Goal: Information Seeking & Learning: Learn about a topic

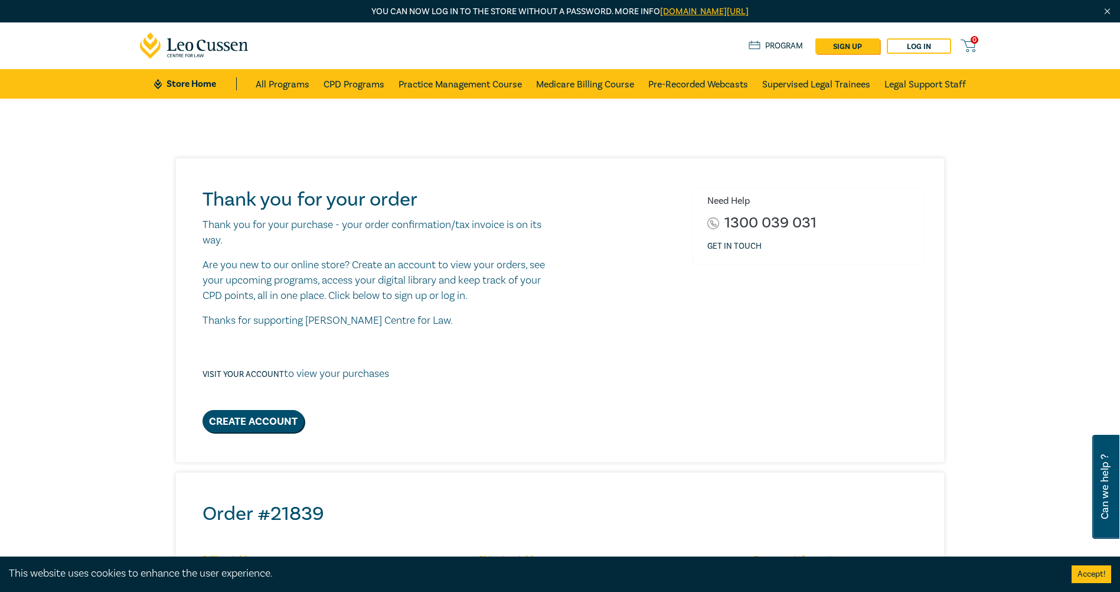
scroll to position [295, 0]
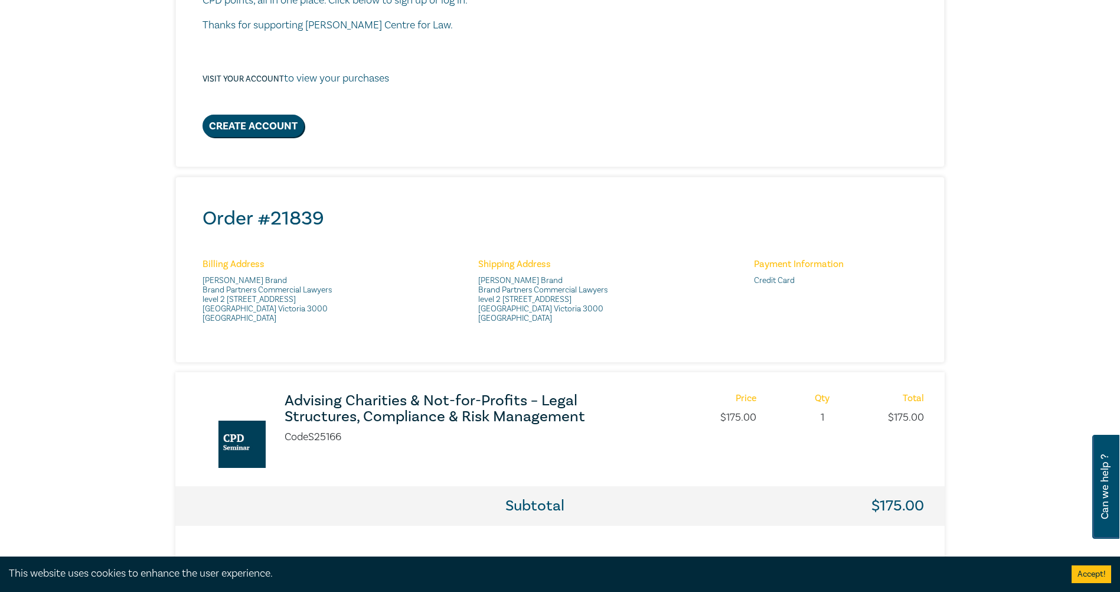
click at [394, 406] on h3 "Advising Charities & Not-for-Profits – Legal Structures, Compliance & Risk Mana…" at bounding box center [441, 409] width 313 height 32
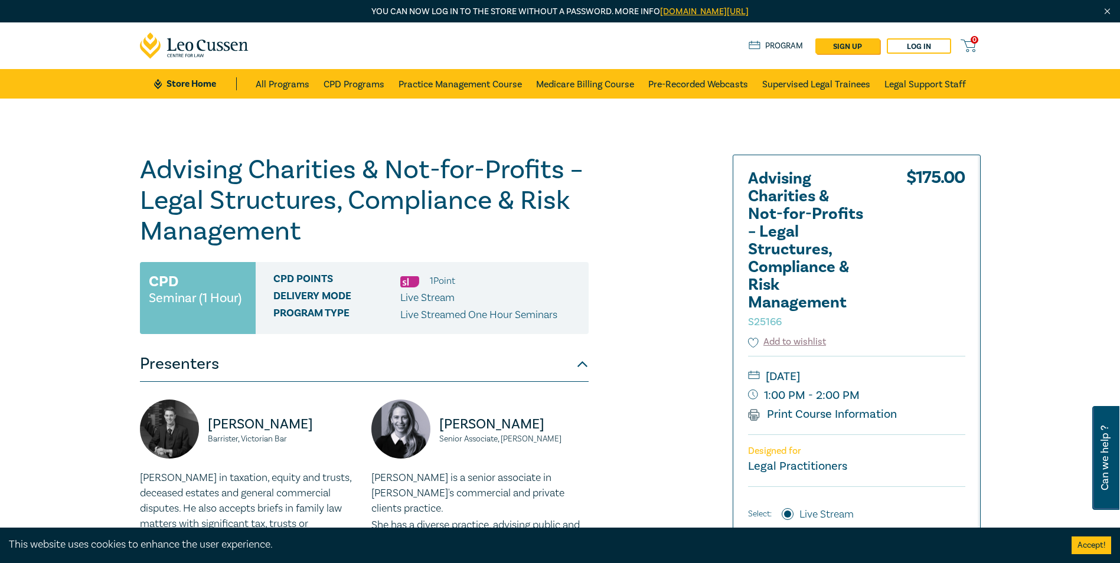
click at [629, 233] on div "Advising Charities & Not-for-Profits – Legal Structures, Compliance & Risk Mana…" at bounding box center [418, 450] width 570 height 590
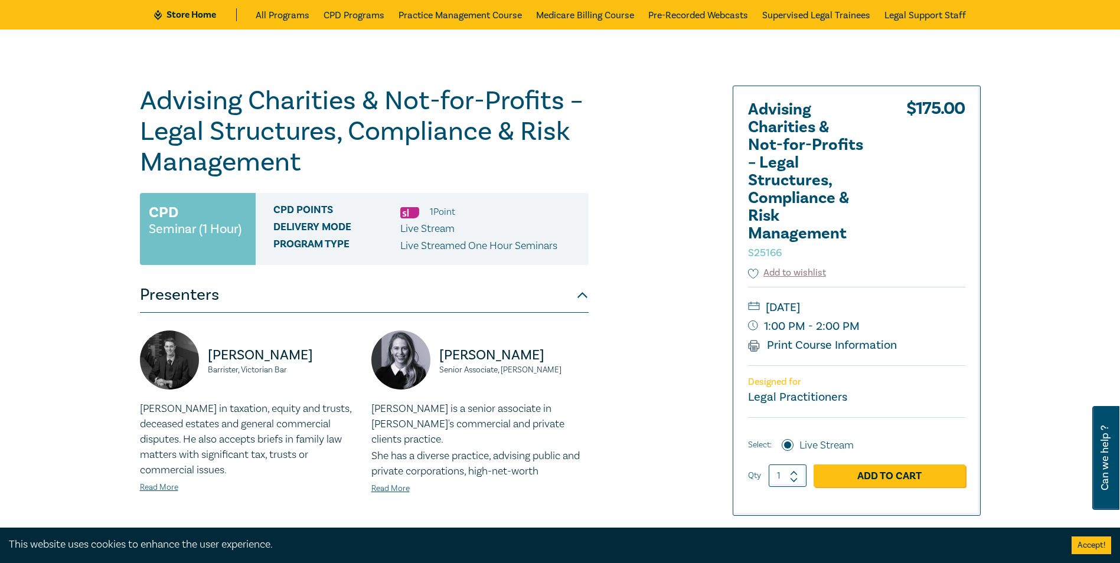
scroll to position [295, 0]
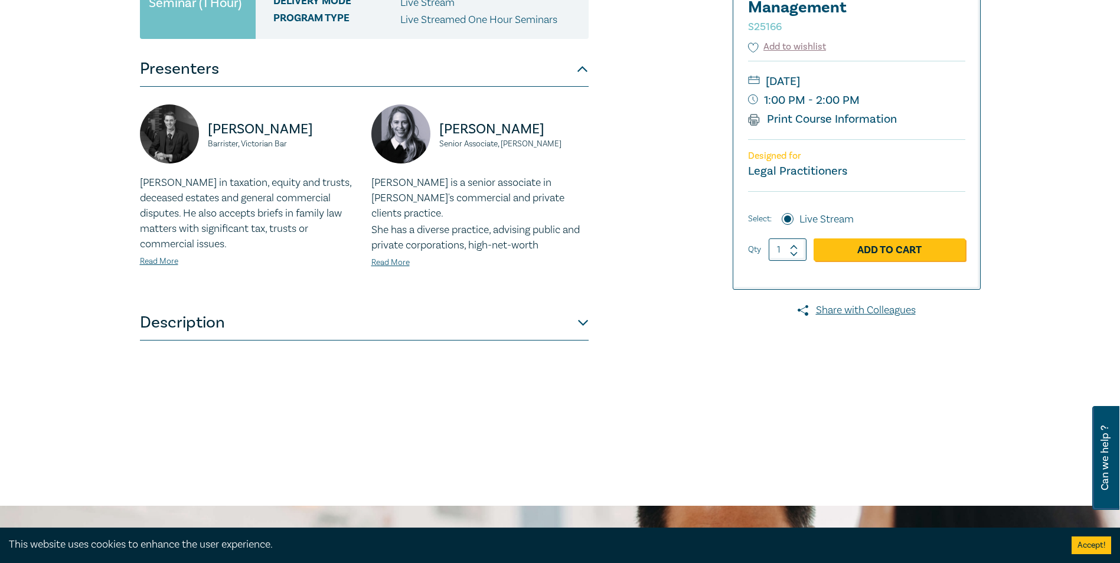
click at [582, 320] on button "Description" at bounding box center [364, 322] width 449 height 35
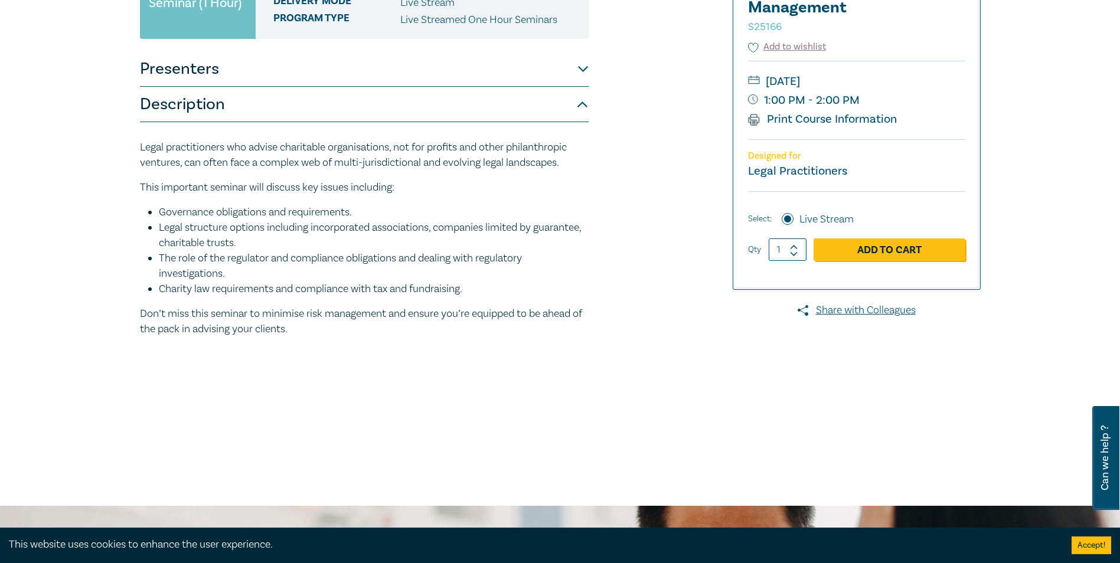
drag, startPoint x: 197, startPoint y: 213, endPoint x: 328, endPoint y: 340, distance: 182.5
click at [328, 340] on div "Advising Charities & Not-for-Profits – Legal Structures, Compliance & Risk Mana…" at bounding box center [418, 154] width 570 height 590
drag, startPoint x: 328, startPoint y: 340, endPoint x: 260, endPoint y: 220, distance: 138.0
copy div "Legal practitioners who advise charitable organisations, not for profits and ot…"
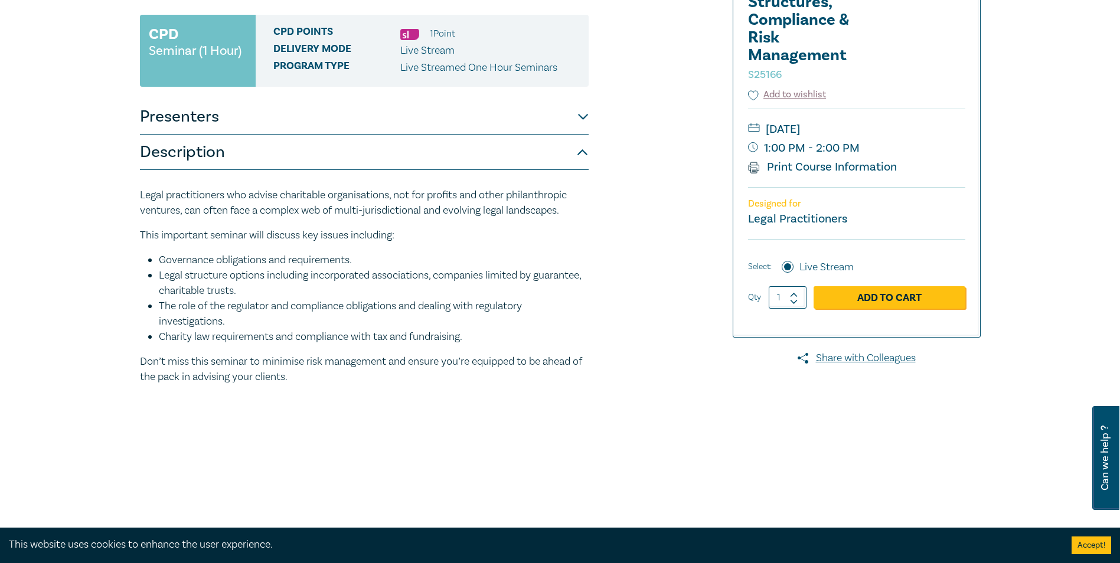
scroll to position [177, 0]
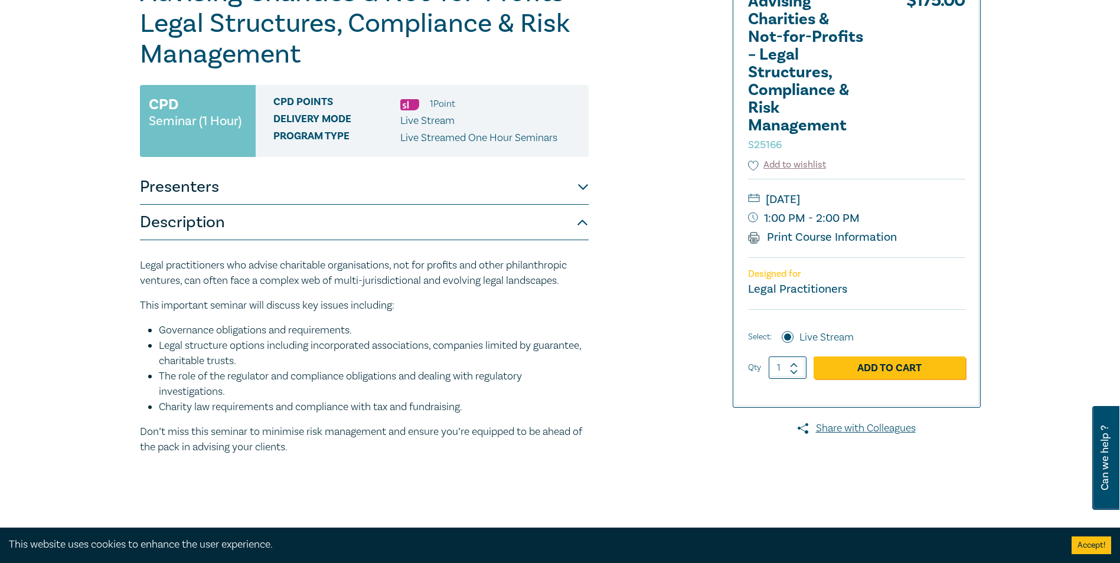
click at [312, 218] on button "Description" at bounding box center [364, 222] width 449 height 35
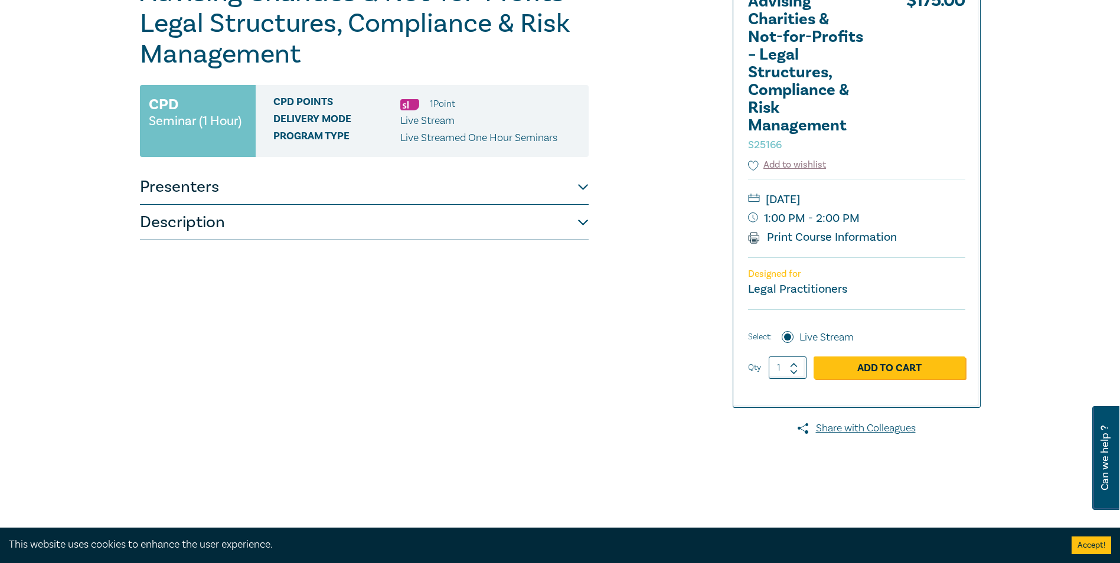
click at [369, 218] on button "Description" at bounding box center [364, 222] width 449 height 35
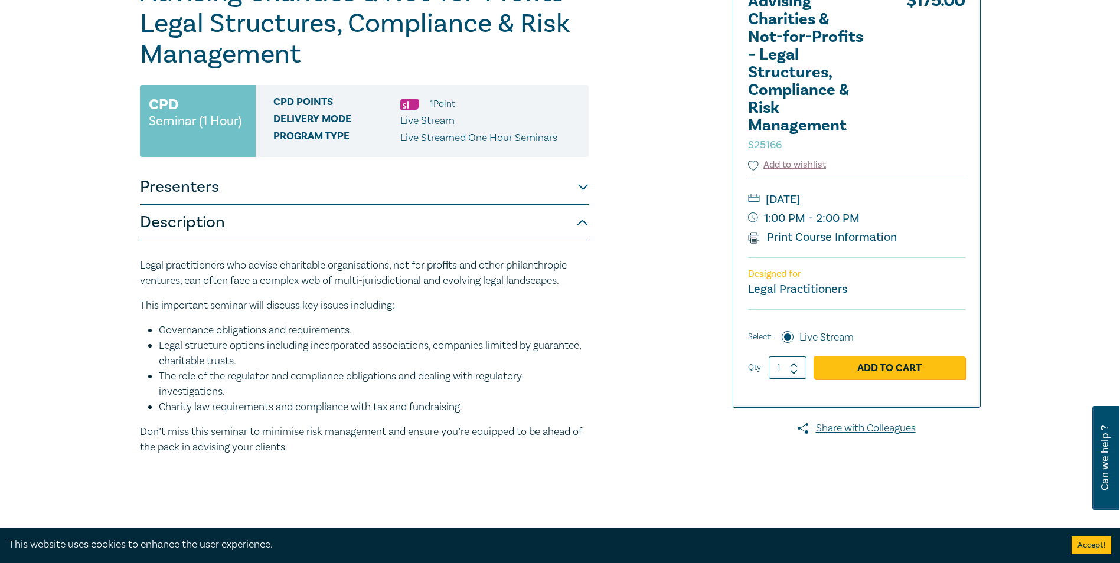
click at [453, 163] on div "Advising Charities & Not-for-Profits – Legal Structures, Compliance & Risk Mana…" at bounding box center [364, 273] width 449 height 590
click at [450, 175] on button "Presenters" at bounding box center [364, 186] width 449 height 35
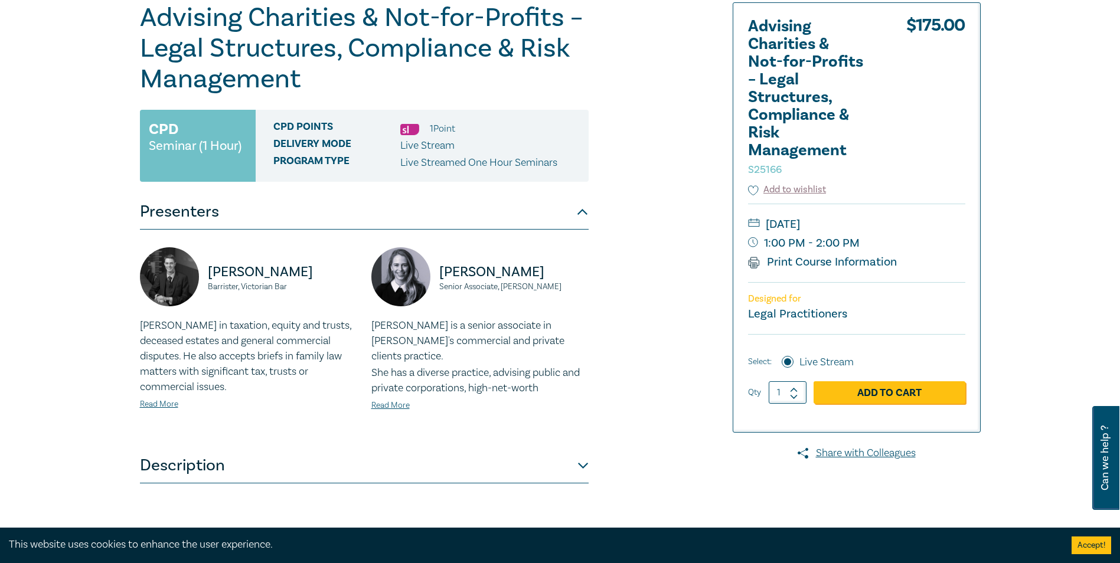
scroll to position [59, 0]
